Goal: Task Accomplishment & Management: Use online tool/utility

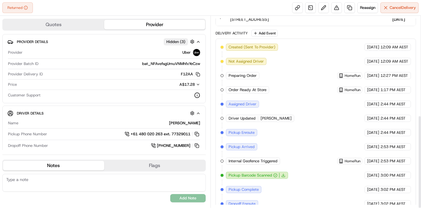
scroll to position [204, 0]
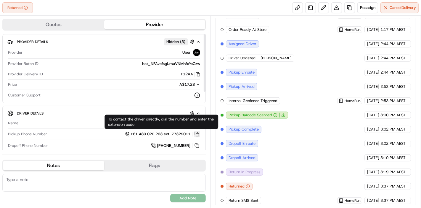
click at [197, 131] on button at bounding box center [197, 134] width 7 height 7
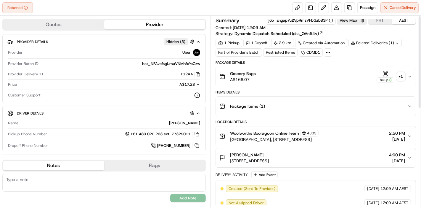
scroll to position [0, 0]
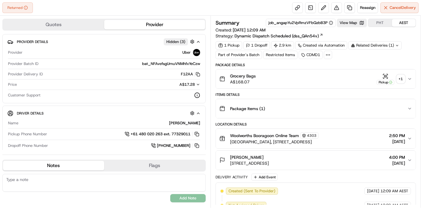
click at [399, 75] on div "+ 1" at bounding box center [401, 79] width 8 height 8
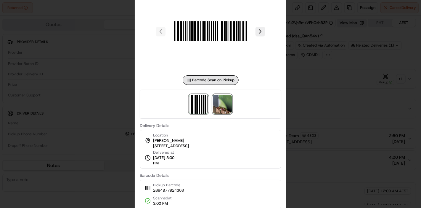
click at [230, 102] on img at bounding box center [222, 104] width 19 height 19
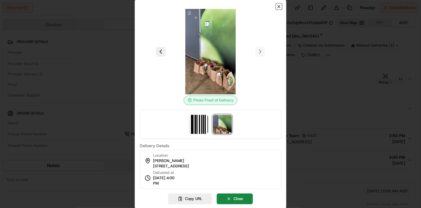
click at [279, 4] on icon "button" at bounding box center [279, 6] width 5 height 5
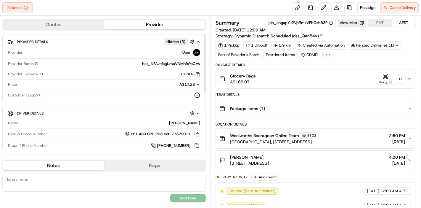
click at [184, 121] on div "[PERSON_NAME]" at bounding box center [111, 122] width 180 height 5
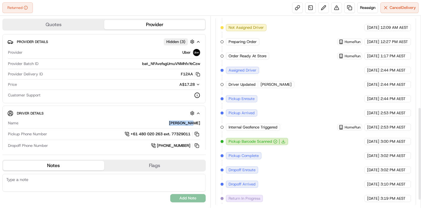
scroll to position [204, 0]
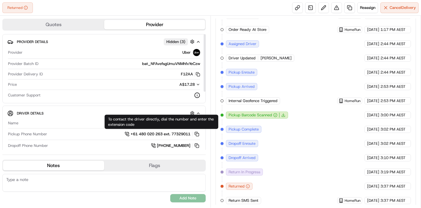
click at [176, 117] on div "To contact the driver directly, dial the number and enter the extension code To…" at bounding box center [162, 122] width 114 height 14
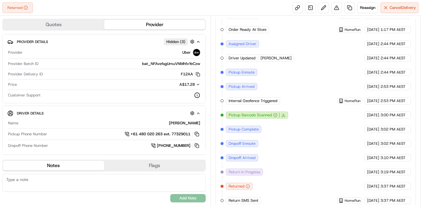
click at [300, 119] on div "Created (Sent To Provider) Uber [DATE] 12:09 AM AEST Not Assigned Driver Uber […" at bounding box center [316, 93] width 191 height 220
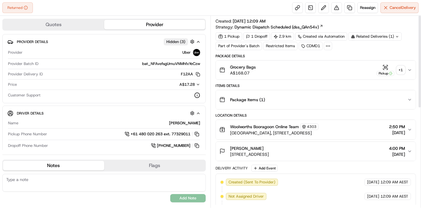
scroll to position [0, 0]
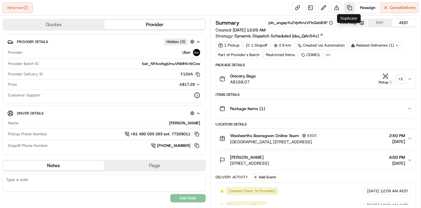
click at [350, 9] on link at bounding box center [350, 7] width 11 height 11
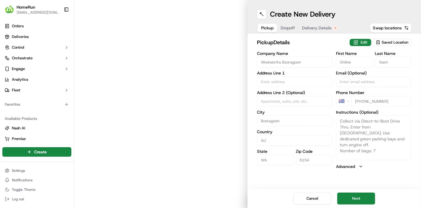
type input "[GEOGRAPHIC_DATA], [STREET_ADDRESS]"
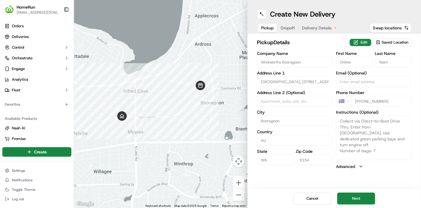
click at [360, 192] on div "Cancel Next" at bounding box center [335, 198] width 174 height 19
click at [358, 193] on button "Next" at bounding box center [356, 198] width 38 height 12
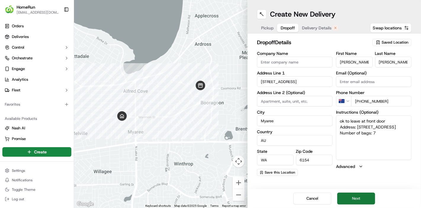
click at [358, 193] on button "Next" at bounding box center [356, 198] width 38 height 12
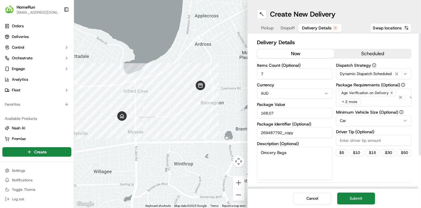
click at [322, 53] on button "now" at bounding box center [295, 53] width 77 height 9
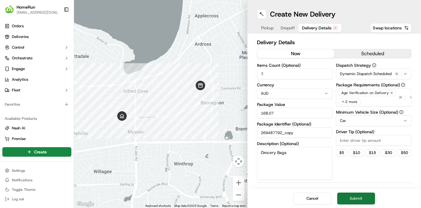
click at [360, 203] on button "Submit" at bounding box center [356, 198] width 38 height 12
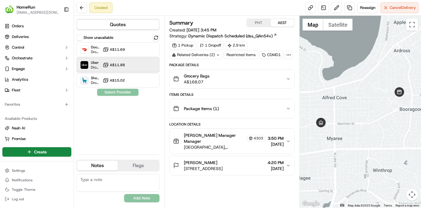
click at [134, 65] on div "Uber Dropoff ETA 46 minutes A$11.88" at bounding box center [117, 65] width 83 height 14
click at [126, 94] on button "Assign Provider" at bounding box center [118, 92] width 42 height 7
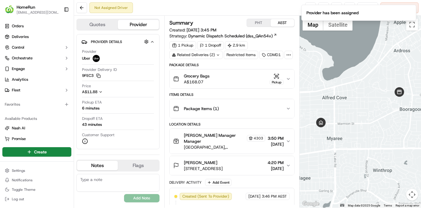
scroll to position [13, 0]
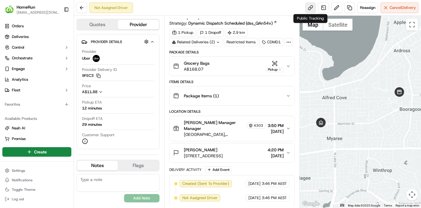
click at [313, 4] on link at bounding box center [310, 7] width 11 height 11
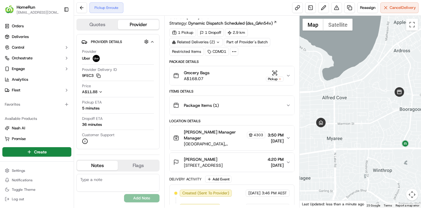
scroll to position [64, 0]
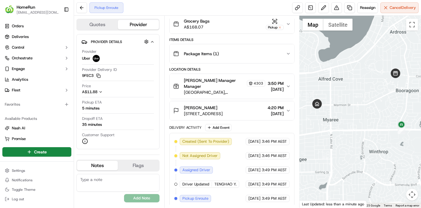
drag, startPoint x: 323, startPoint y: 129, endPoint x: 319, endPoint y: 109, distance: 20.9
click at [319, 109] on div at bounding box center [360, 112] width 121 height 192
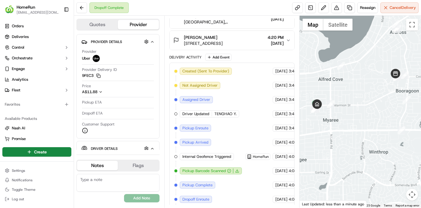
scroll to position [162, 0]
